Goal: Information Seeking & Learning: Learn about a topic

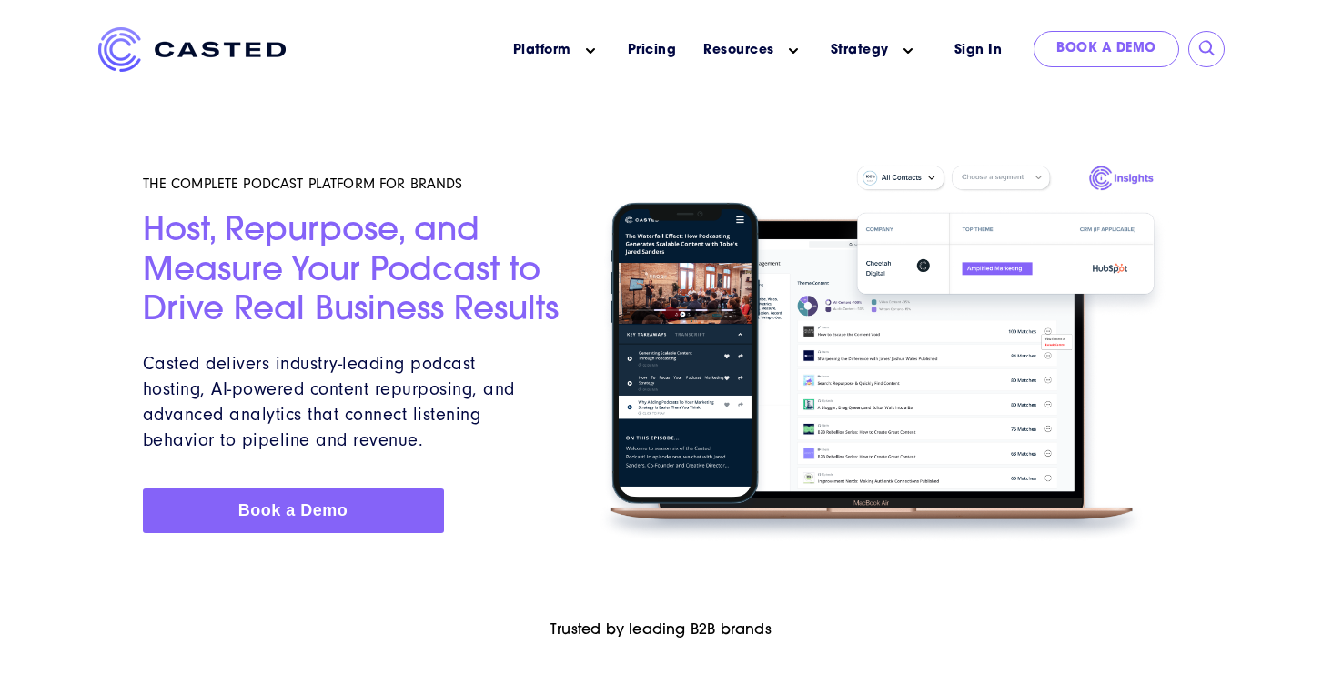
click at [1173, 377] on img at bounding box center [882, 353] width 596 height 395
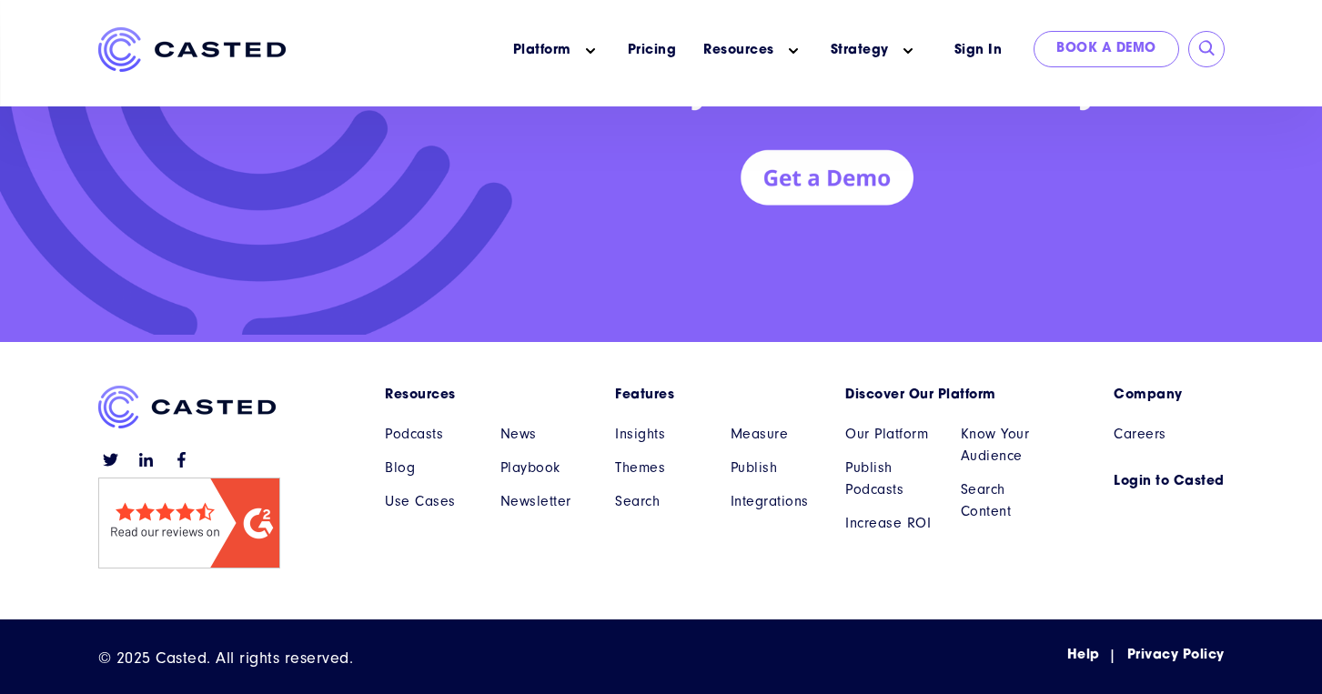
scroll to position [8270, 0]
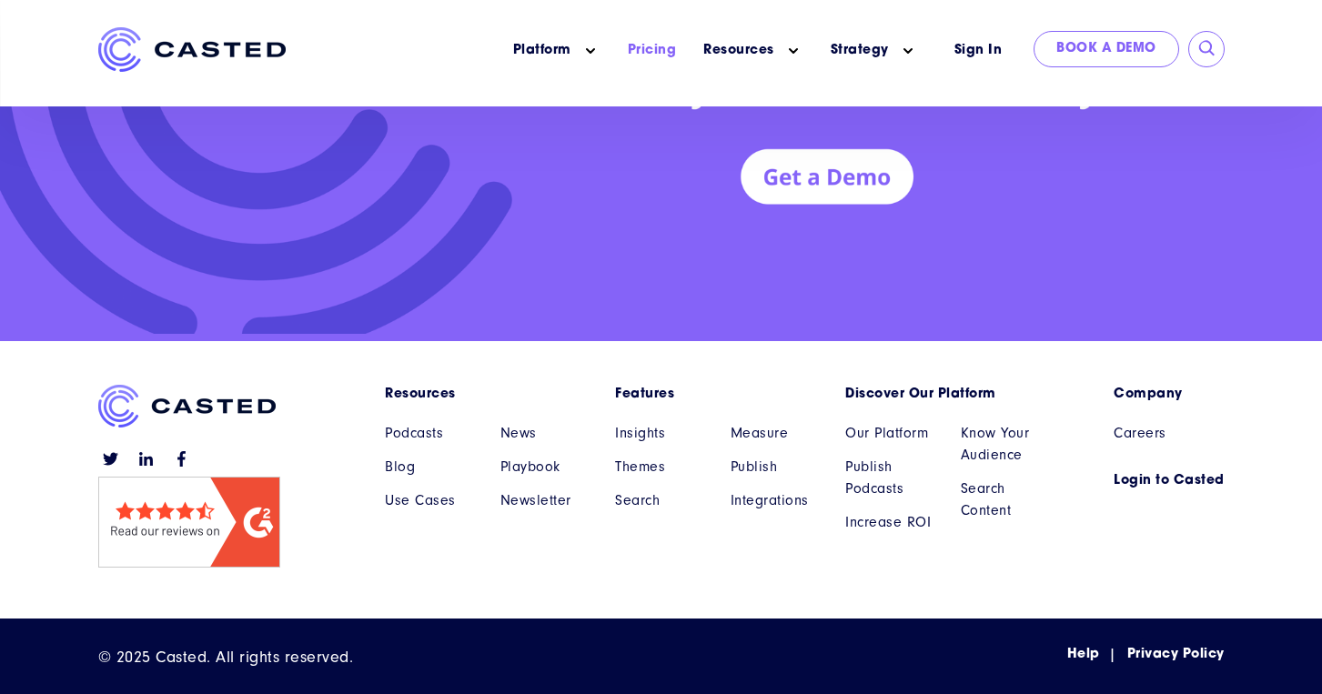
click at [650, 46] on link "Pricing" at bounding box center [652, 50] width 49 height 19
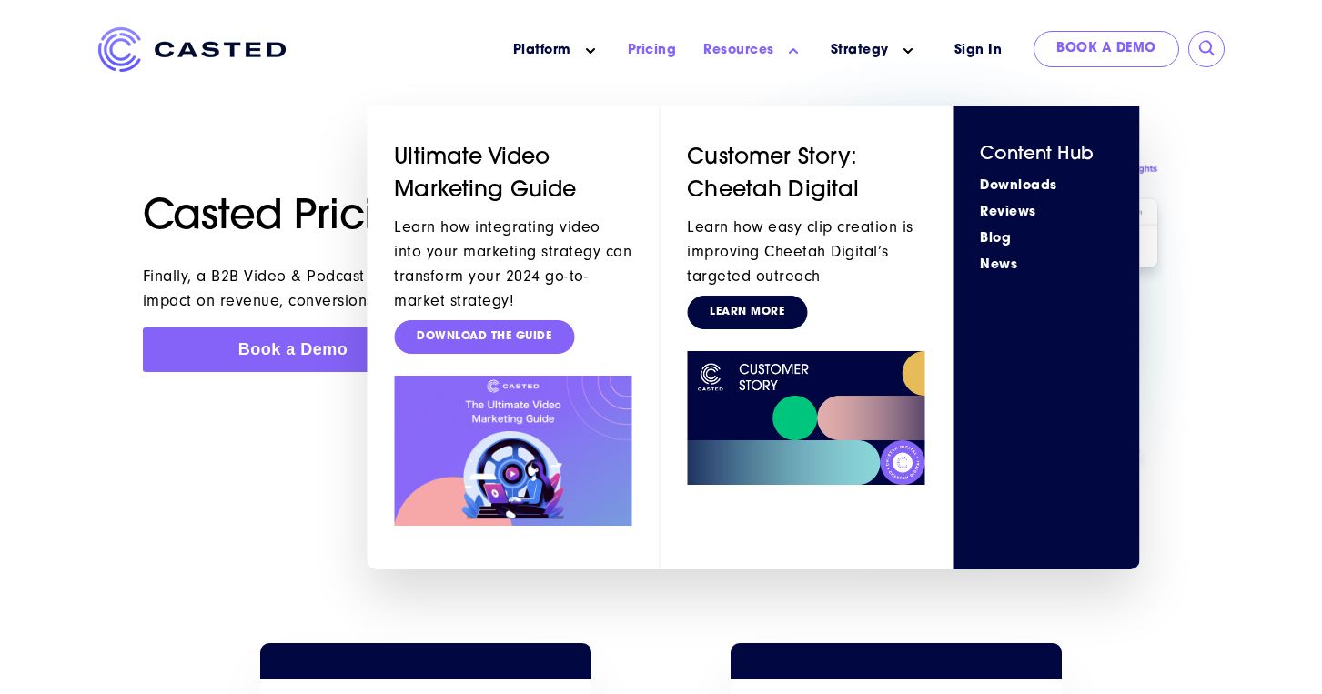
click at [744, 307] on link "Learn More" at bounding box center [747, 313] width 120 height 34
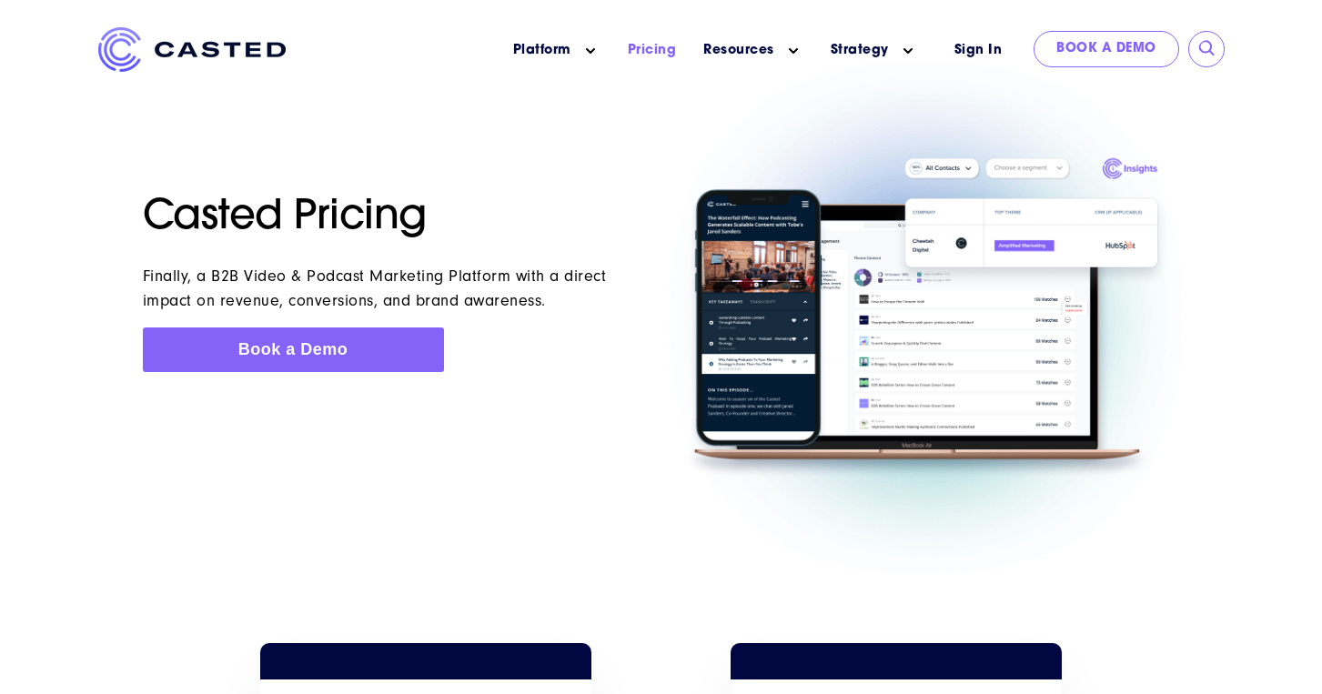
click at [161, 57] on img at bounding box center [191, 49] width 187 height 45
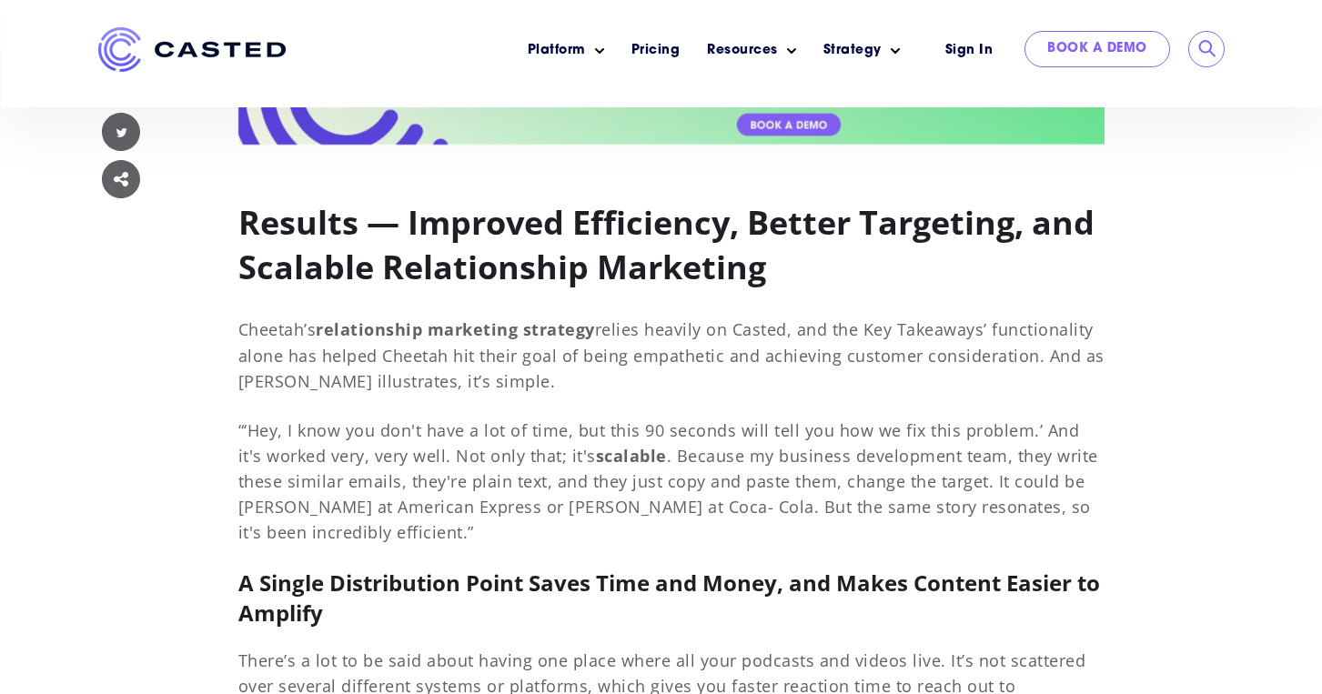
scroll to position [10932, 0]
